Goal: Information Seeking & Learning: Learn about a topic

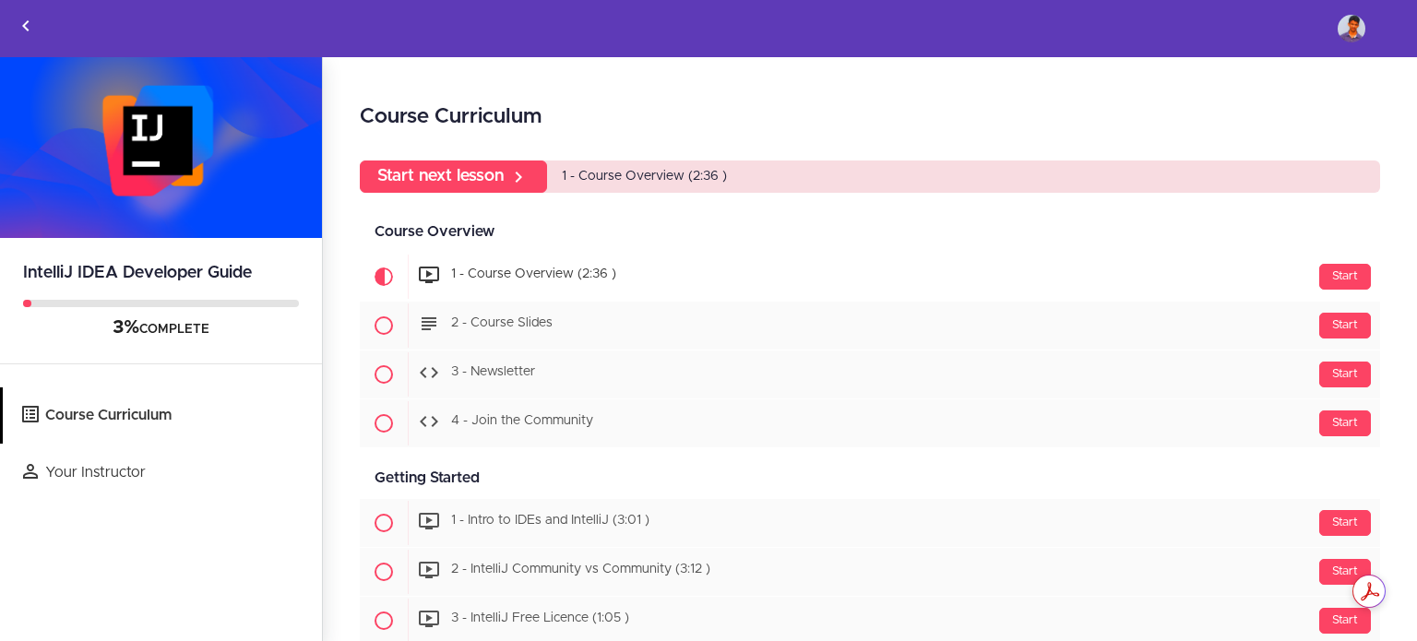
scroll to position [2, 0]
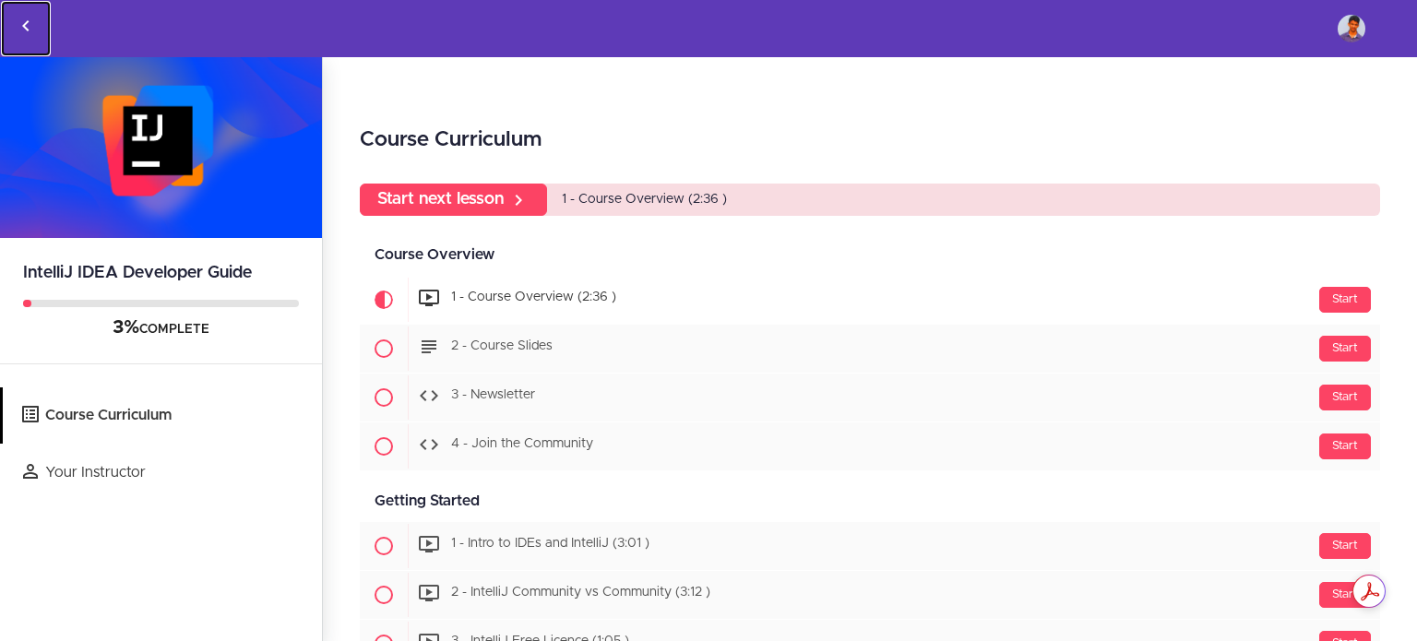
click at [27, 22] on use "Back to courses" at bounding box center [25, 25] width 6 height 11
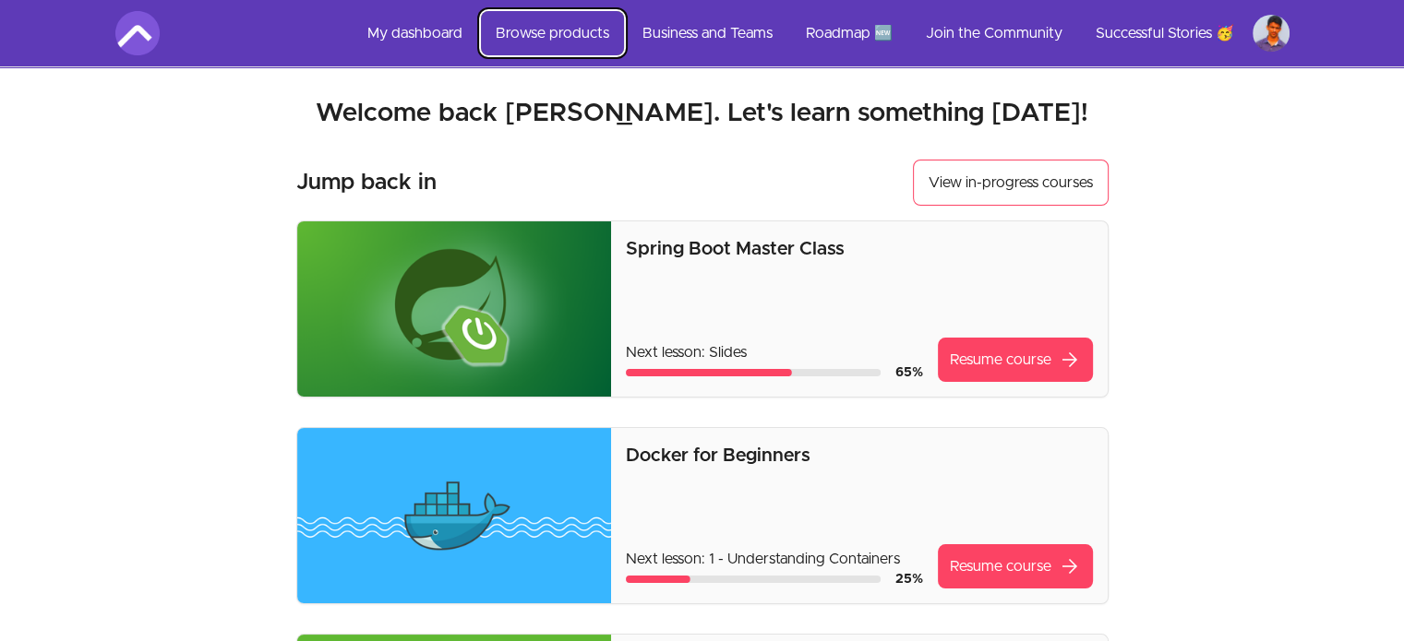
click at [539, 29] on link "Browse products" at bounding box center [552, 33] width 143 height 44
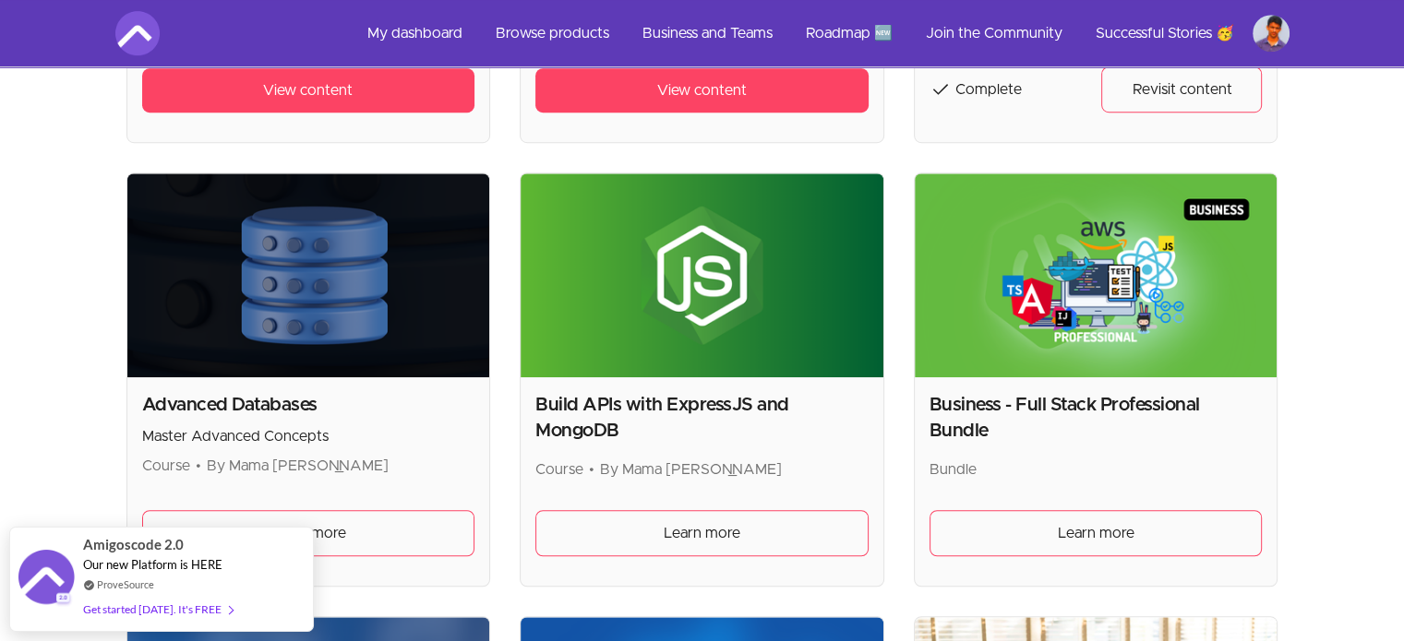
scroll to position [1355, 0]
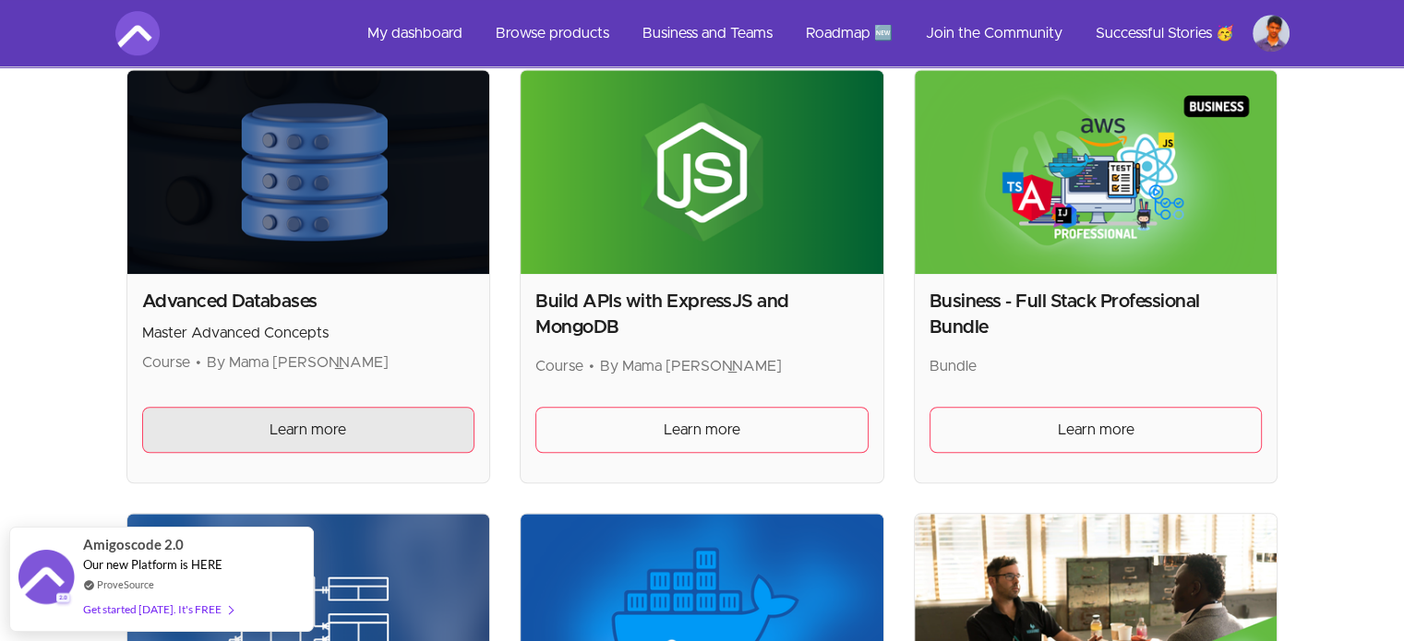
click at [336, 420] on span "Learn more" at bounding box center [307, 430] width 77 height 22
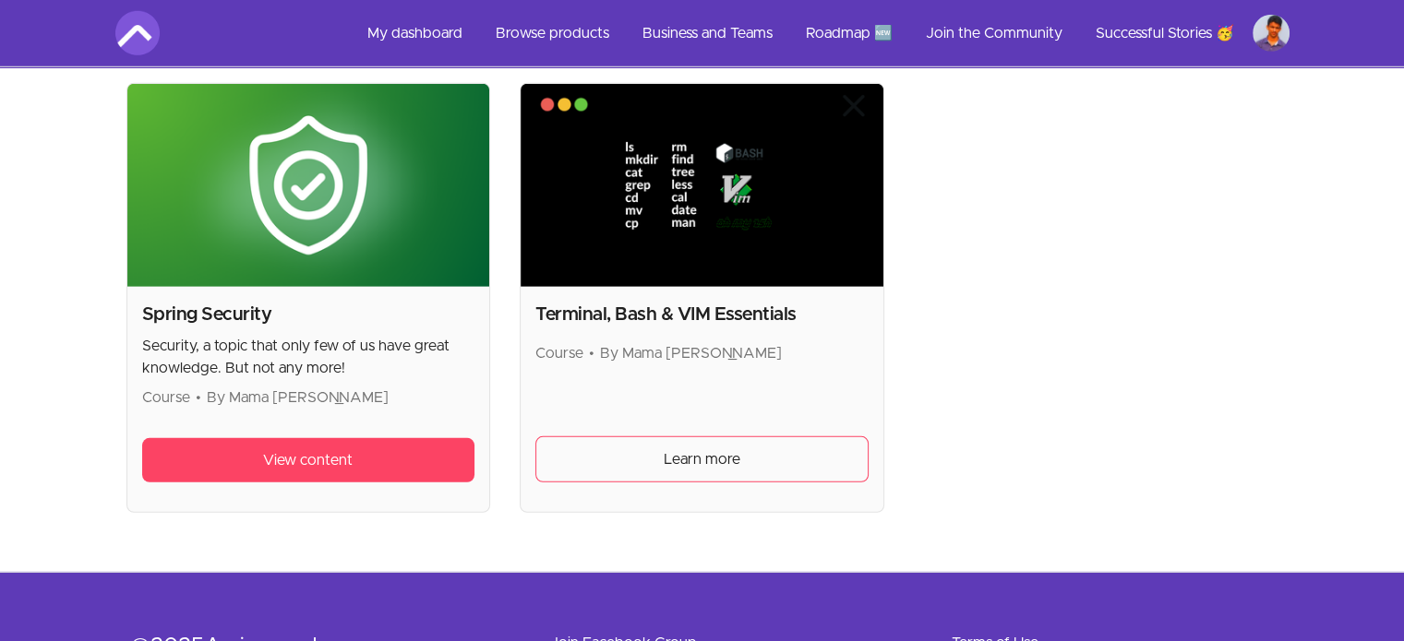
scroll to position [5123, 0]
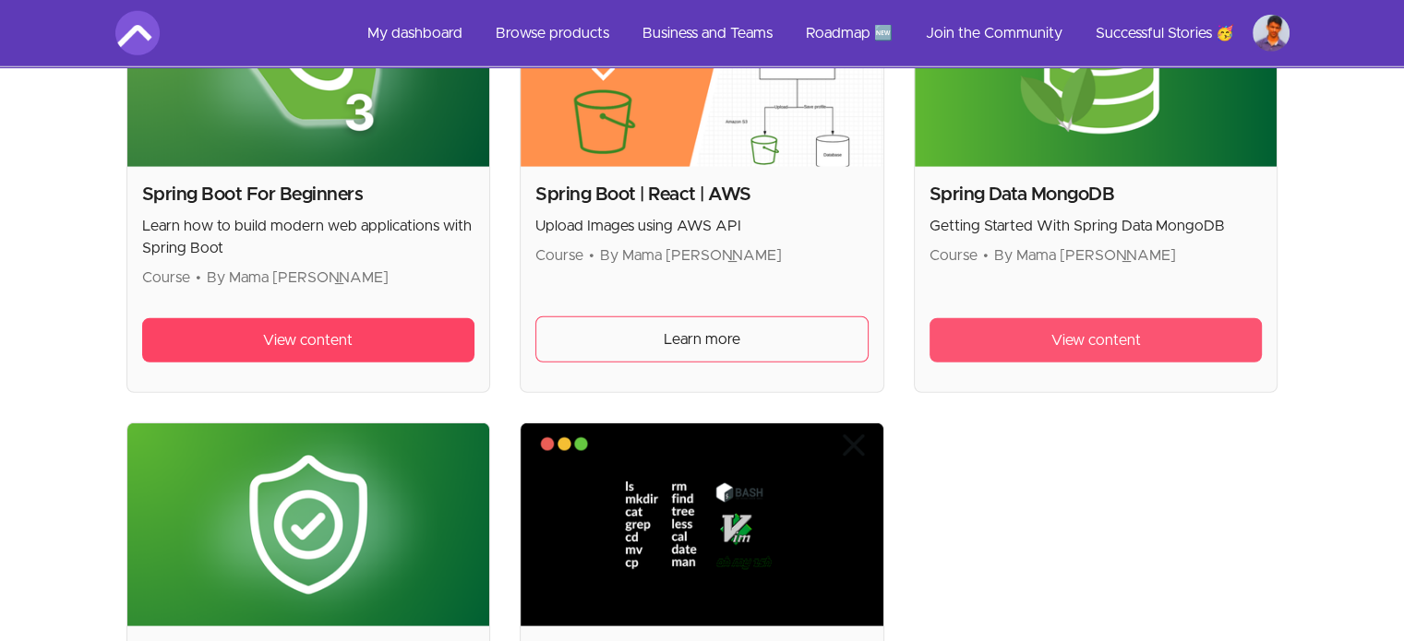
click at [1055, 336] on span "View content" at bounding box center [1096, 340] width 90 height 22
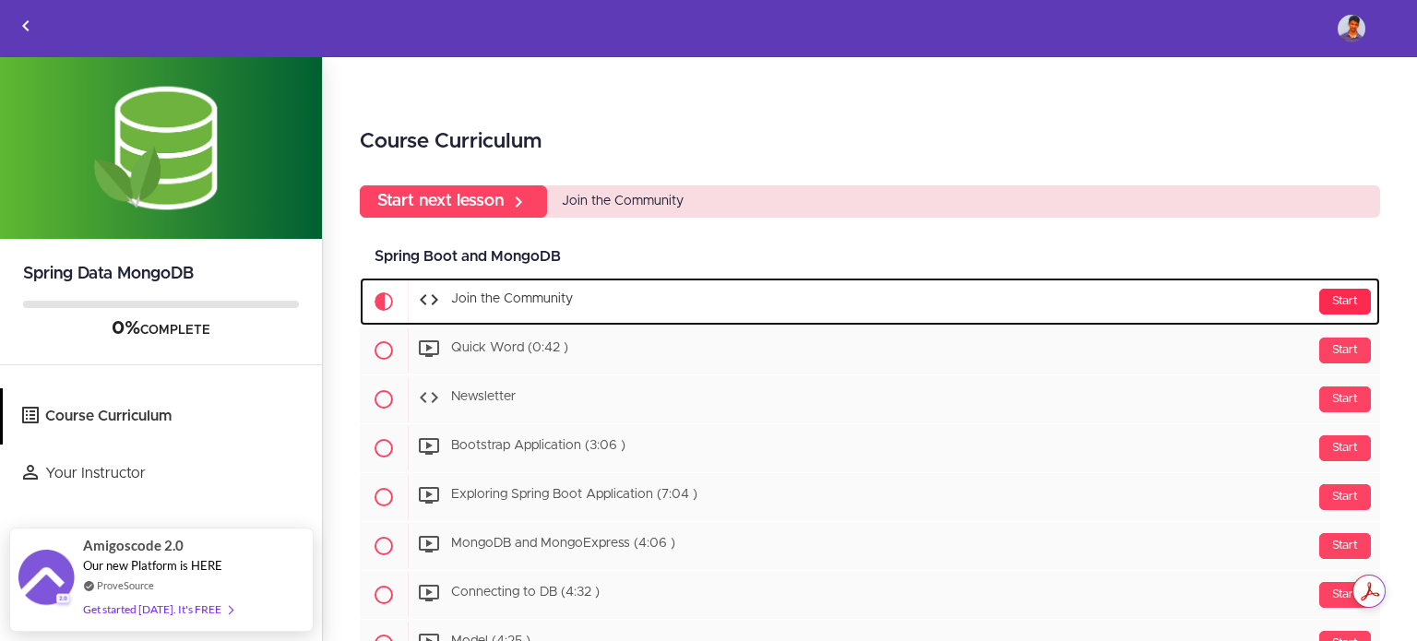
click at [1329, 302] on div "Start" at bounding box center [1346, 302] width 52 height 26
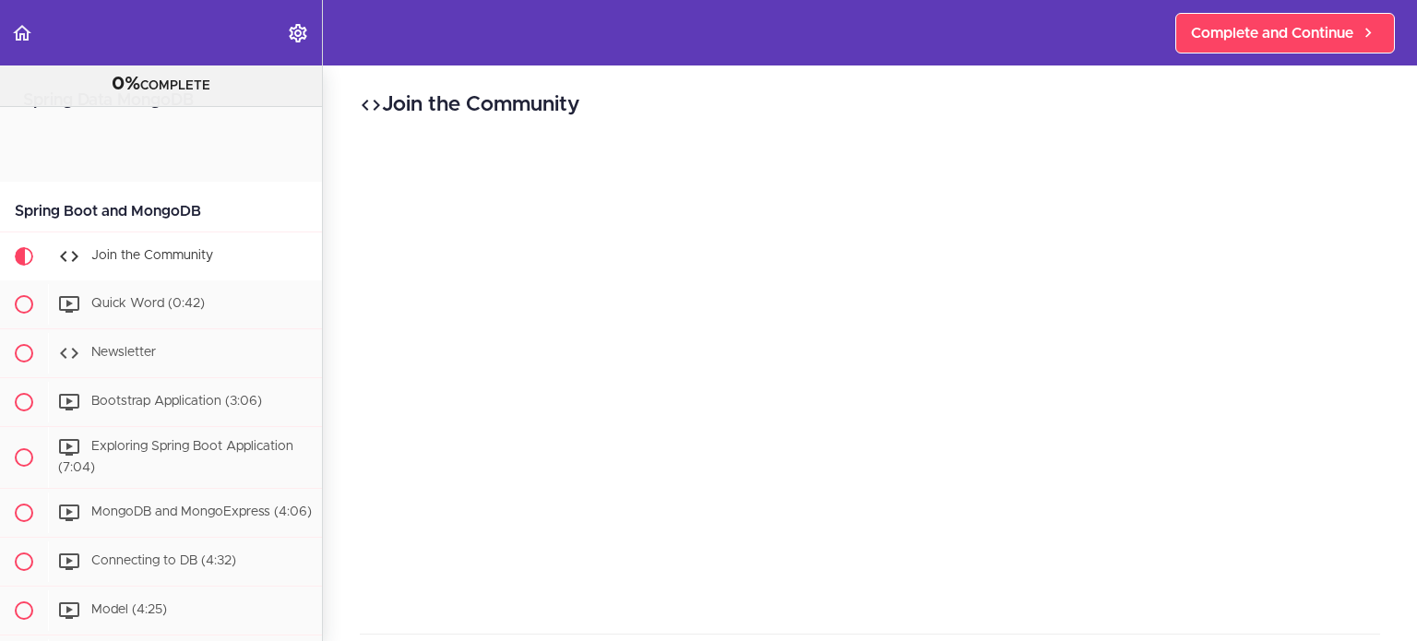
scroll to position [122, 0]
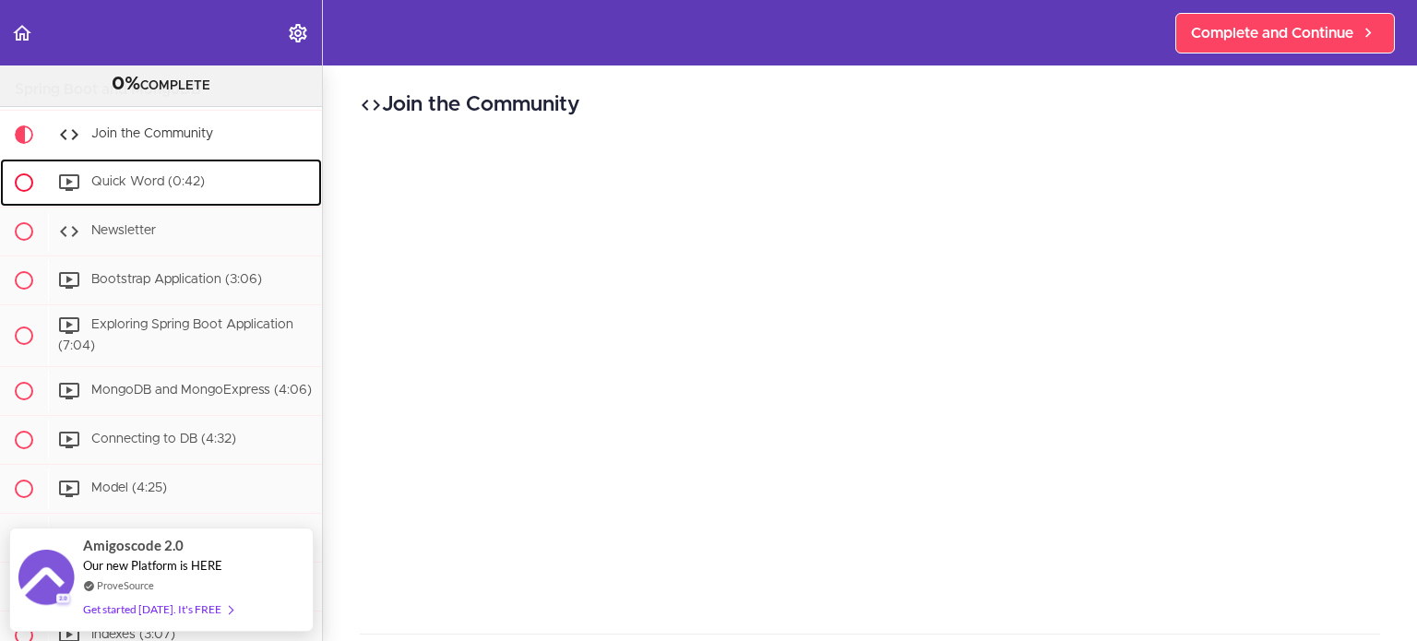
click at [161, 173] on div "Quick Word (0:42)" at bounding box center [185, 182] width 274 height 41
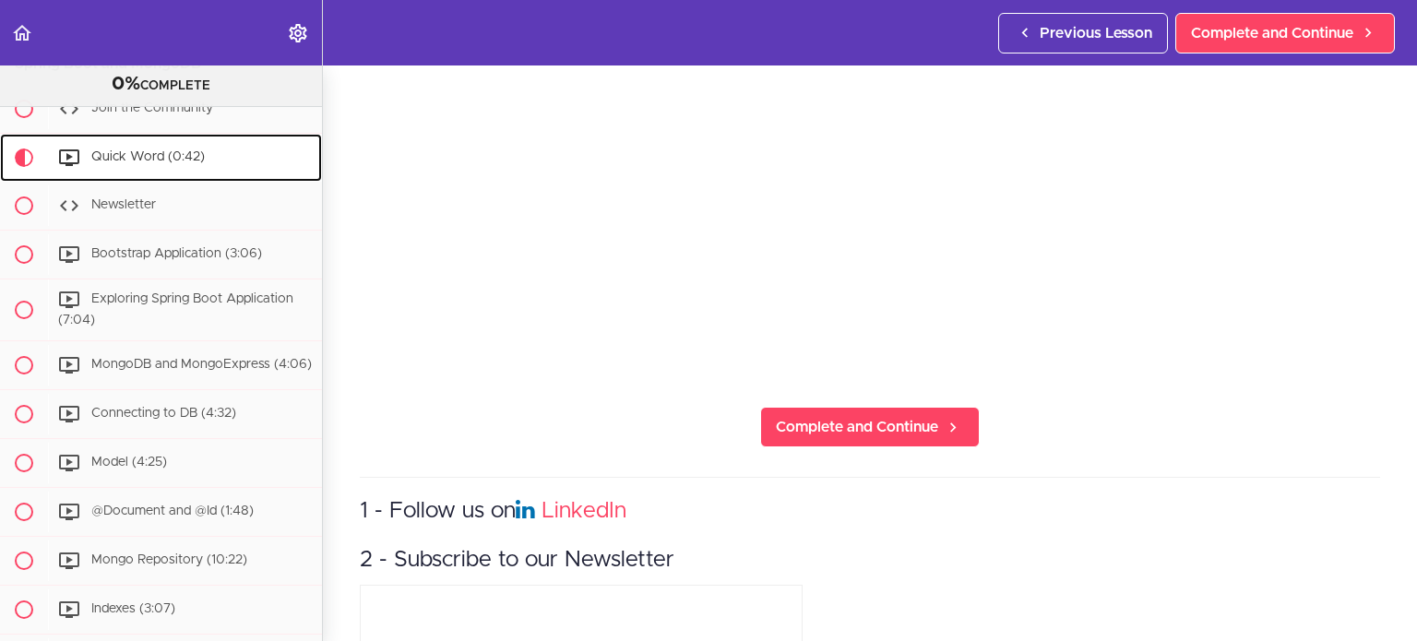
scroll to position [295, 0]
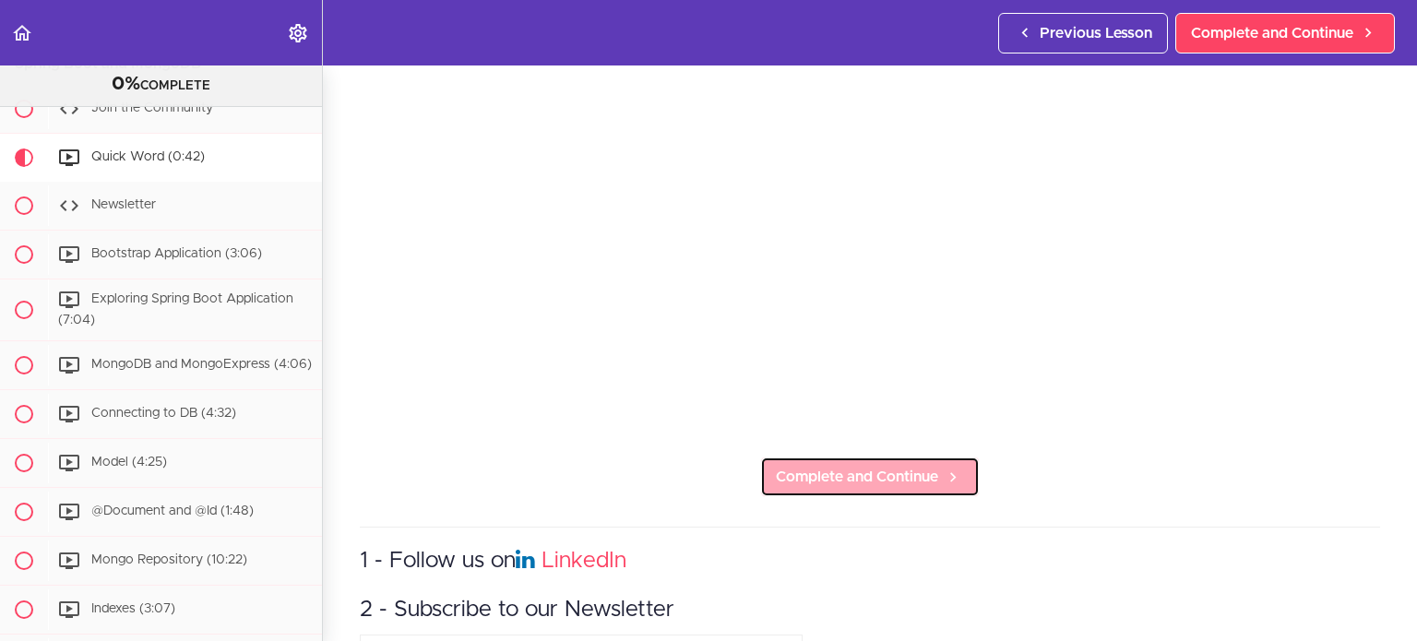
click at [862, 466] on span "Complete and Continue" at bounding box center [857, 477] width 162 height 22
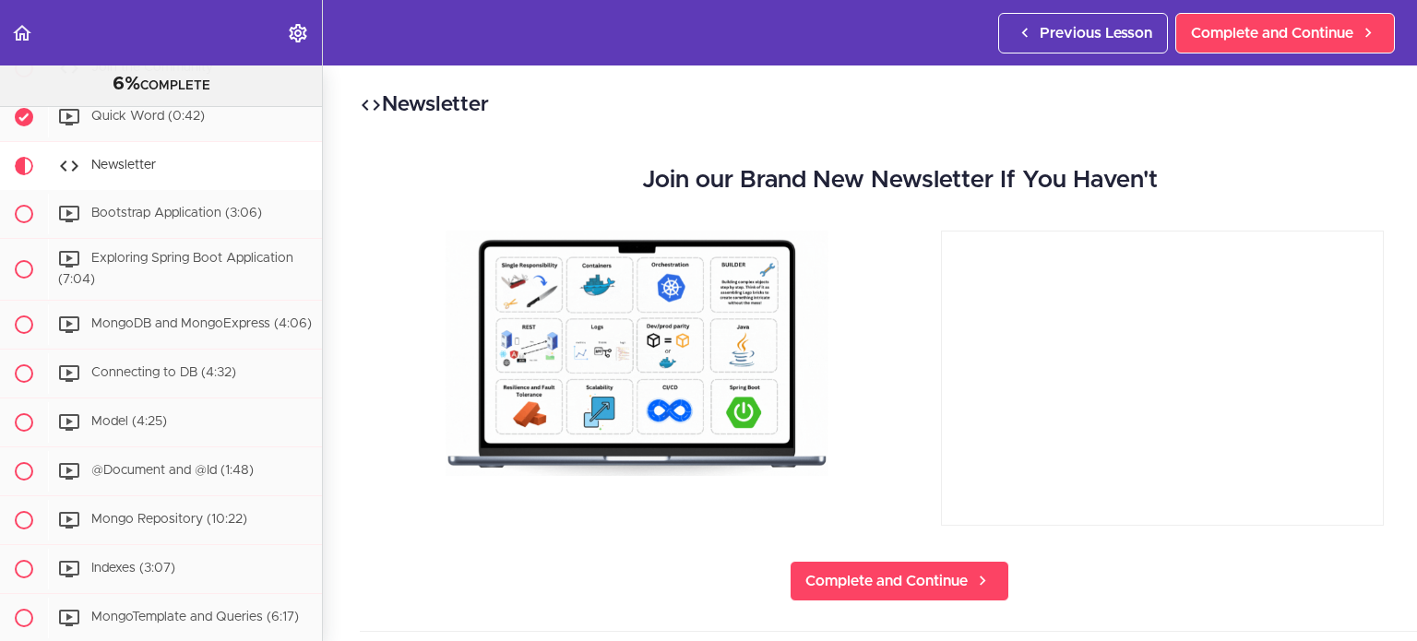
scroll to position [196, 0]
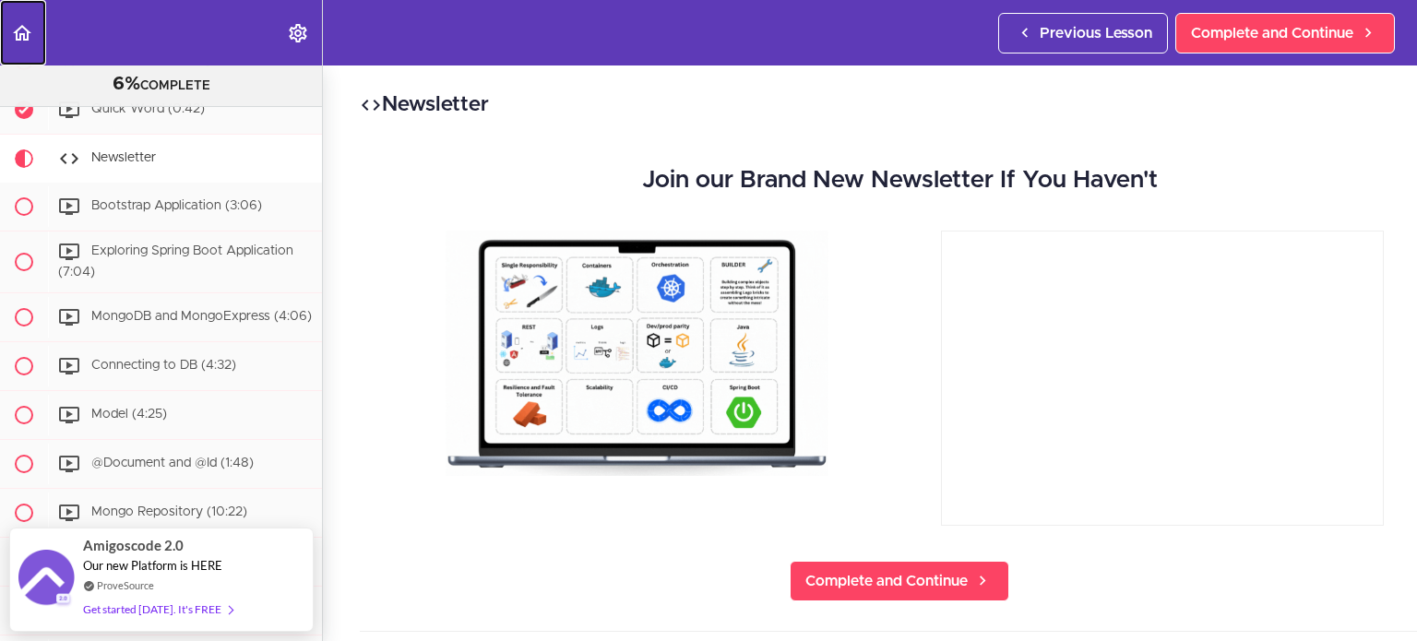
click at [11, 39] on icon "Back to course curriculum" at bounding box center [22, 33] width 22 height 22
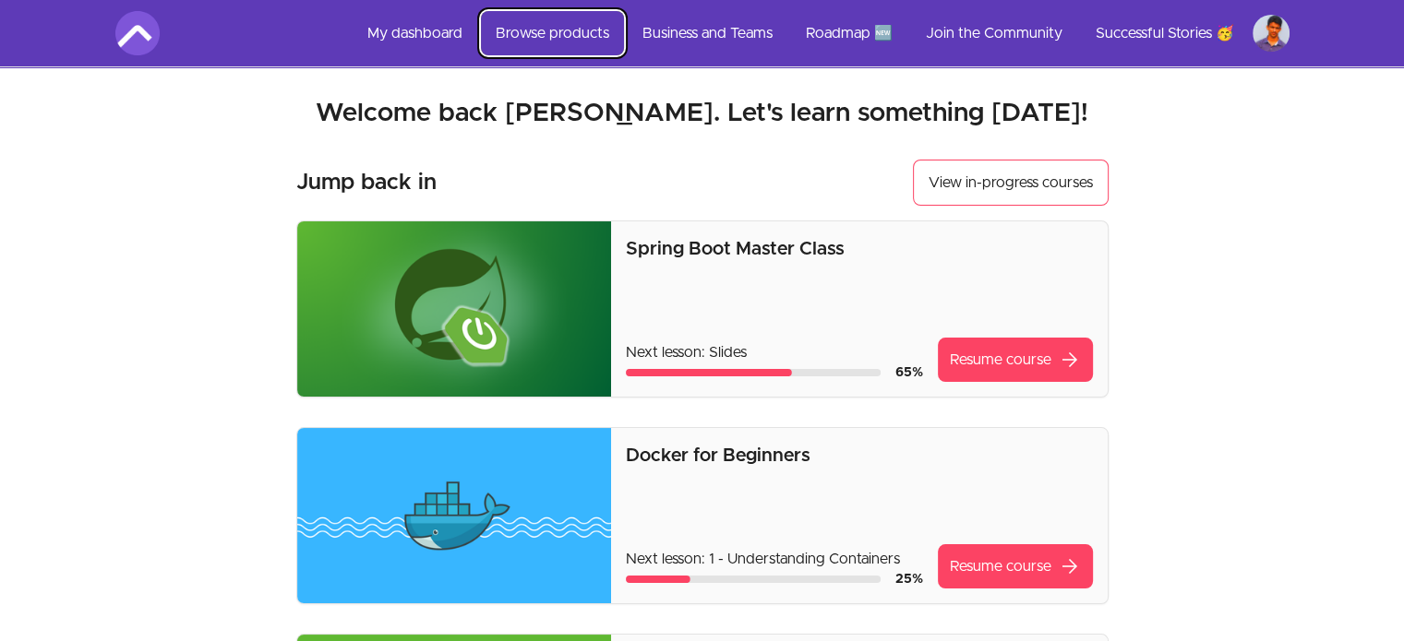
click at [541, 33] on link "Browse products" at bounding box center [552, 33] width 143 height 44
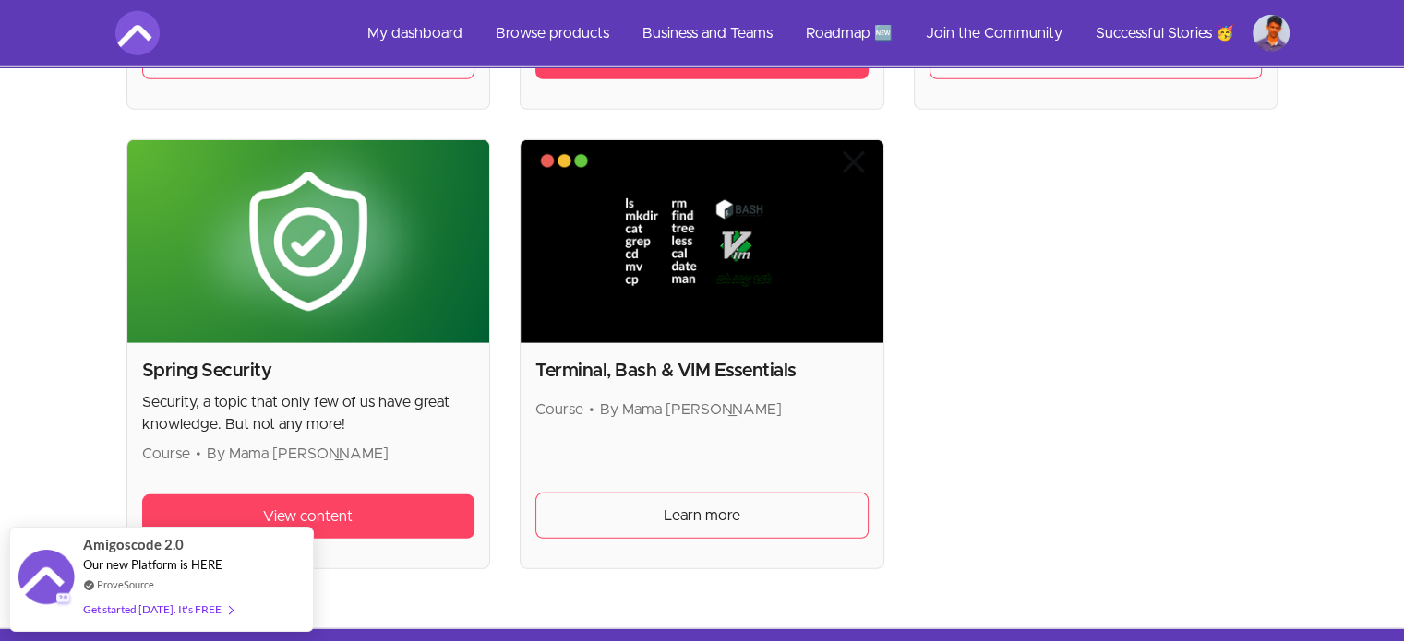
scroll to position [5389, 0]
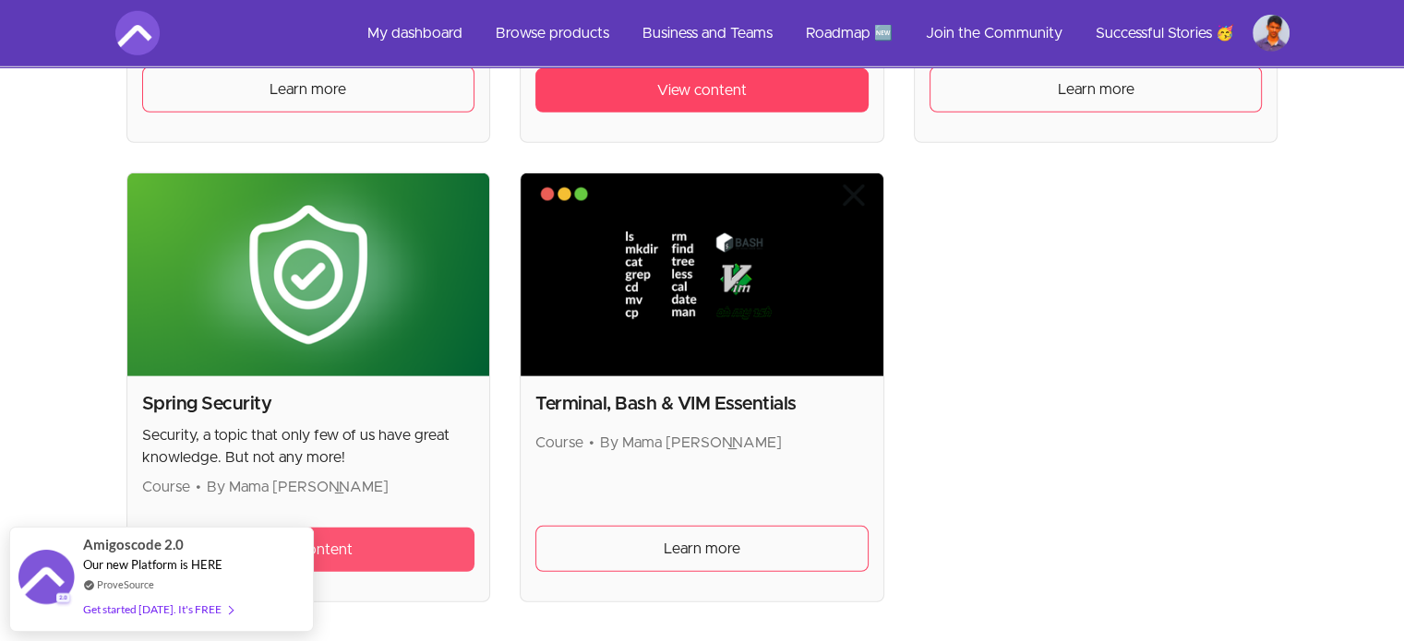
click at [377, 546] on link "View content" at bounding box center [308, 550] width 333 height 44
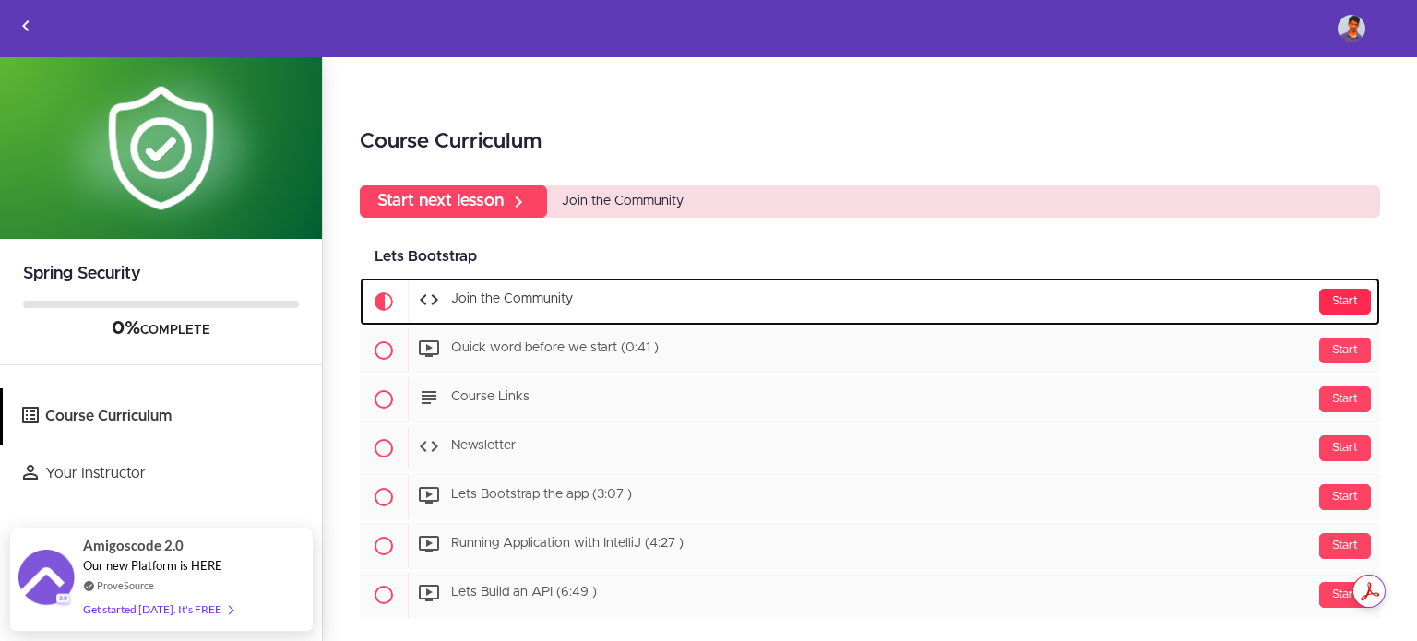
click at [1338, 296] on div "Start" at bounding box center [1346, 302] width 52 height 26
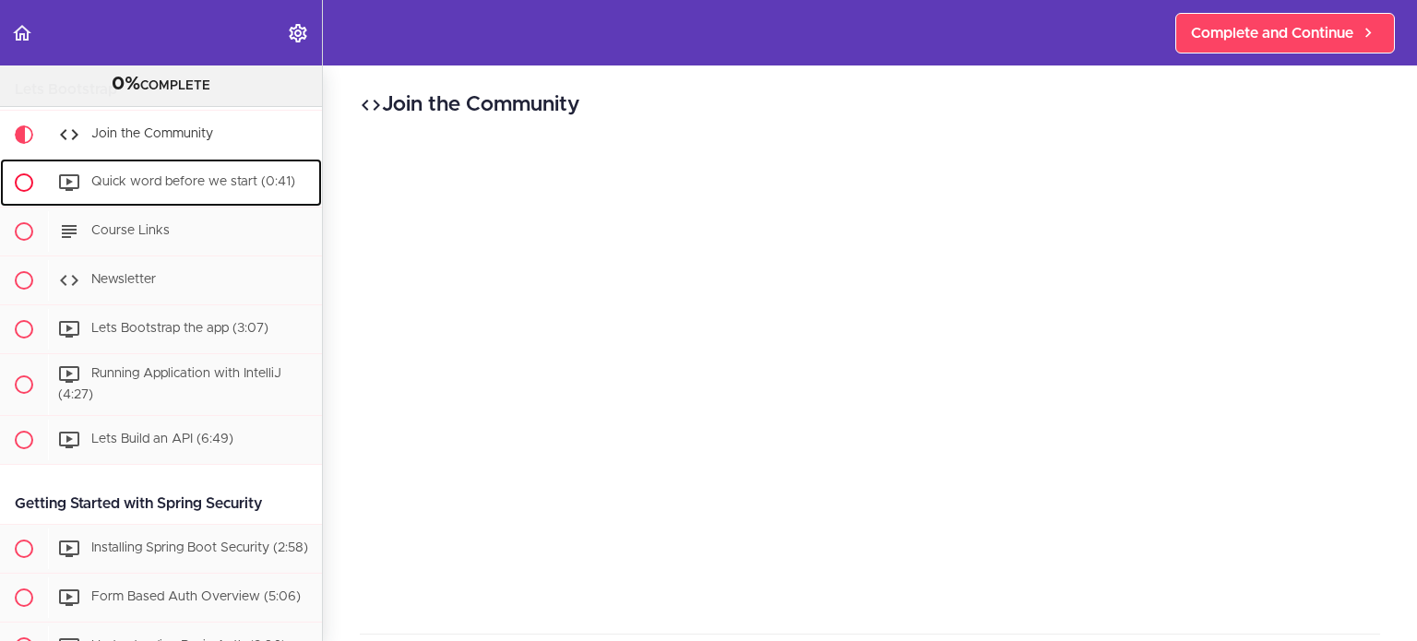
click at [125, 178] on span "Quick word before we start (0:41)" at bounding box center [193, 181] width 204 height 13
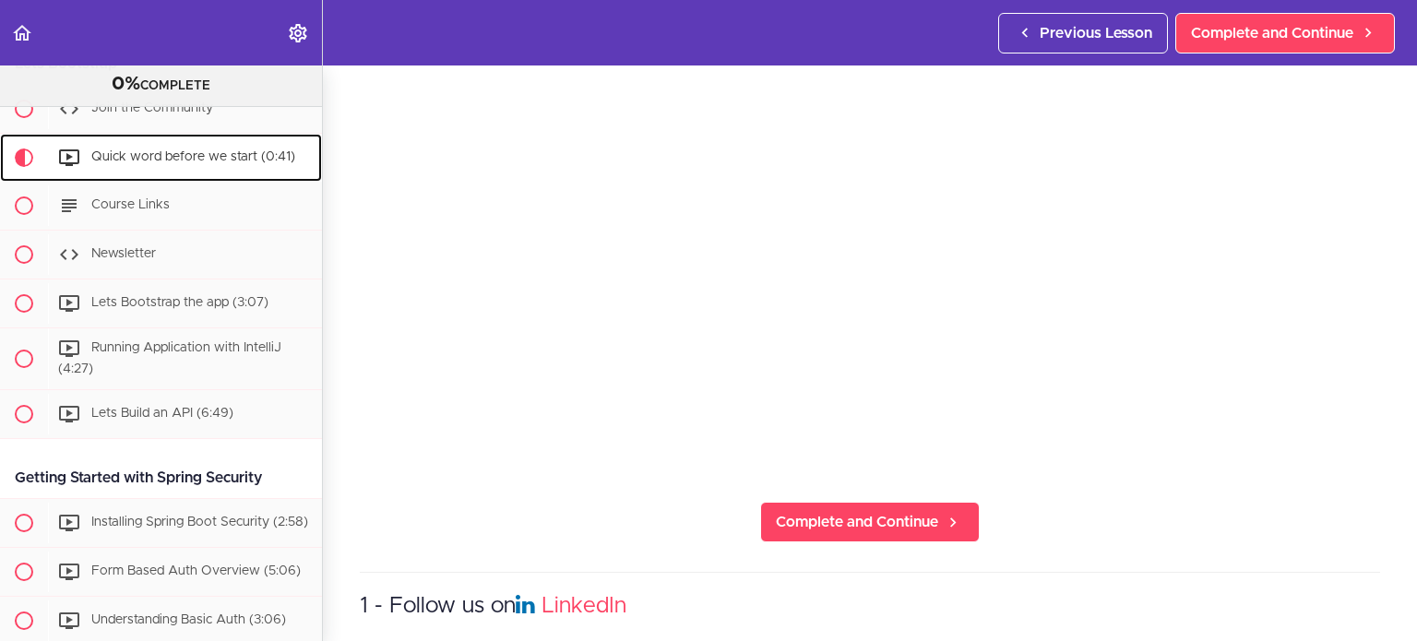
scroll to position [245, 0]
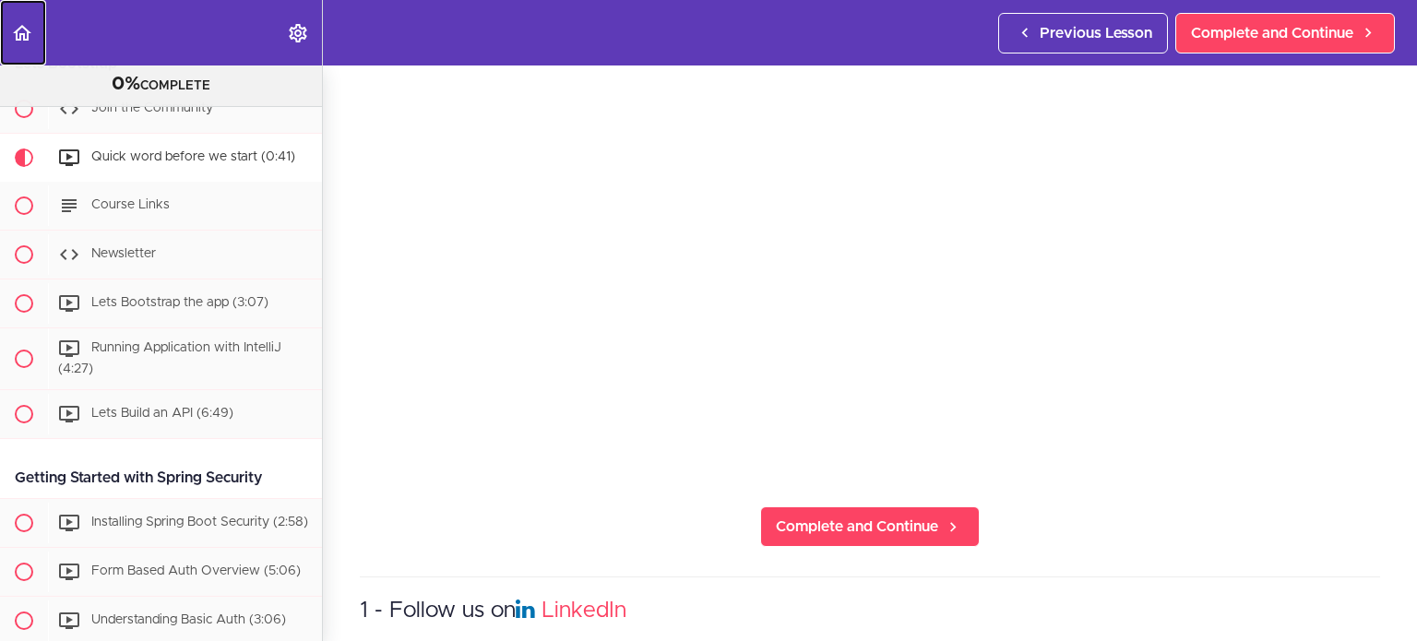
click at [18, 22] on icon "Back to course curriculum" at bounding box center [22, 33] width 22 height 22
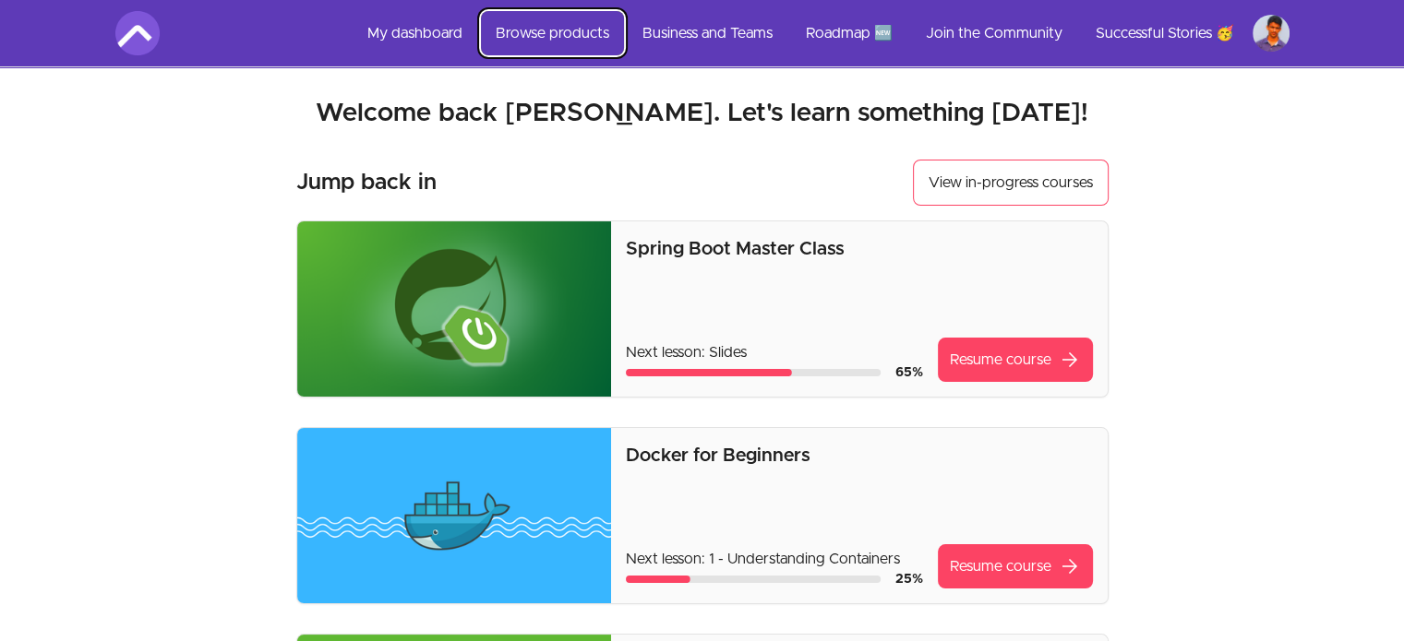
click at [530, 25] on link "Browse products" at bounding box center [552, 33] width 143 height 44
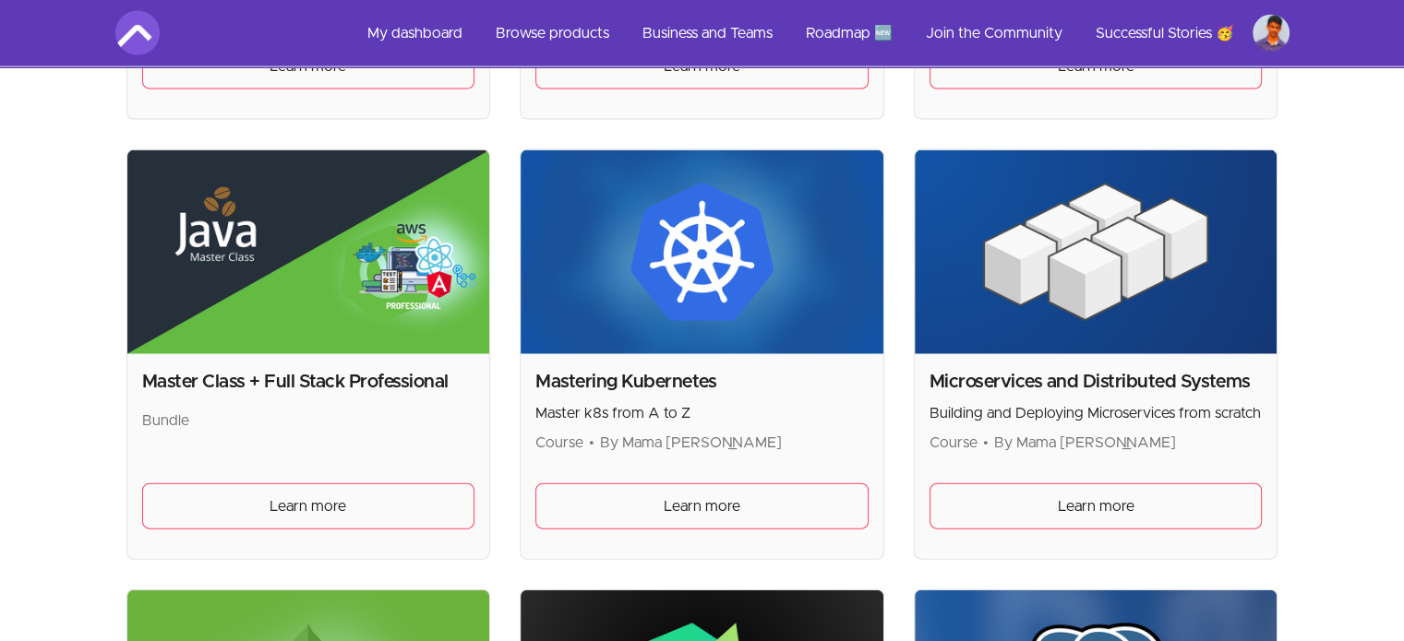
scroll to position [4072, 0]
click at [695, 504] on span "Learn more" at bounding box center [702, 507] width 77 height 22
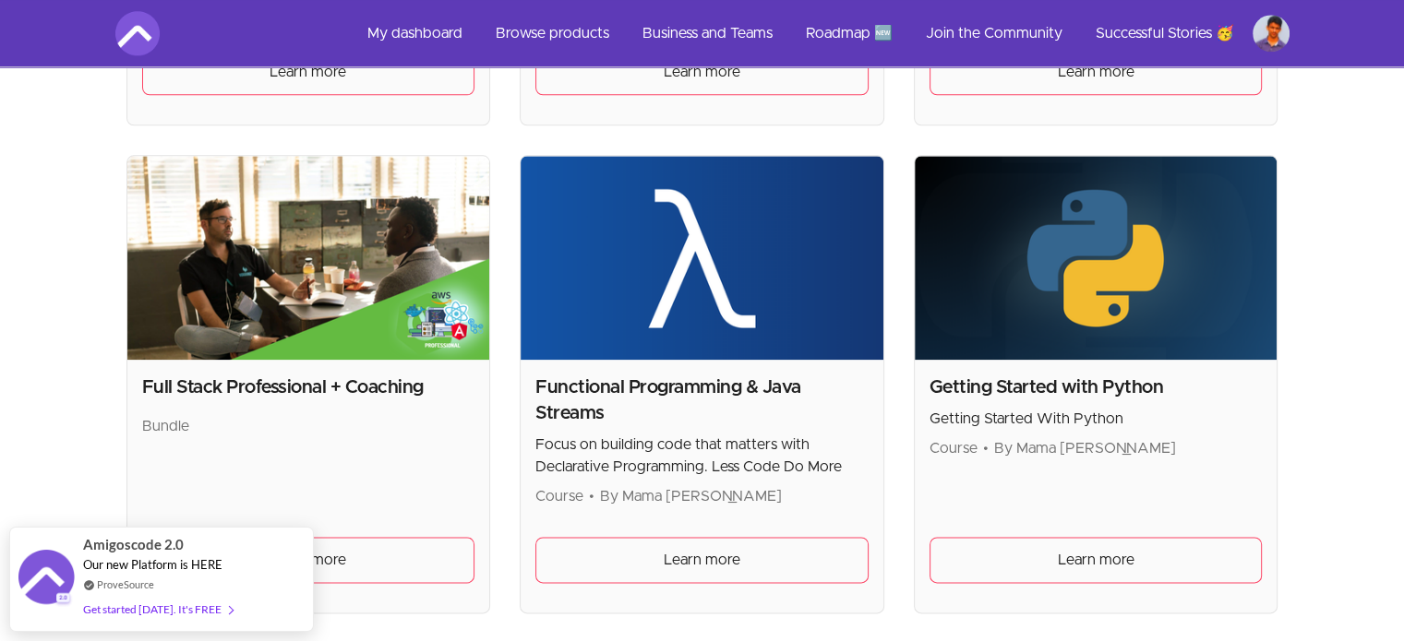
scroll to position [2185, 0]
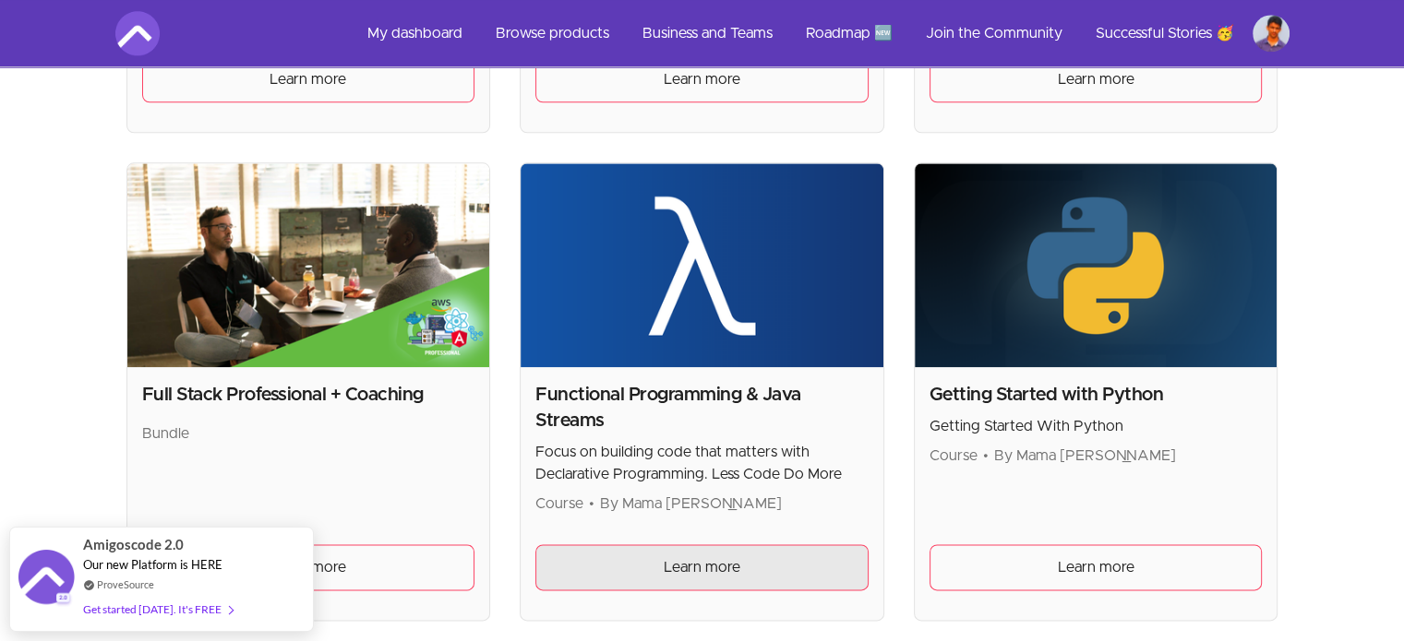
click at [694, 550] on link "Learn more" at bounding box center [701, 567] width 333 height 46
